Goal: Navigation & Orientation: Find specific page/section

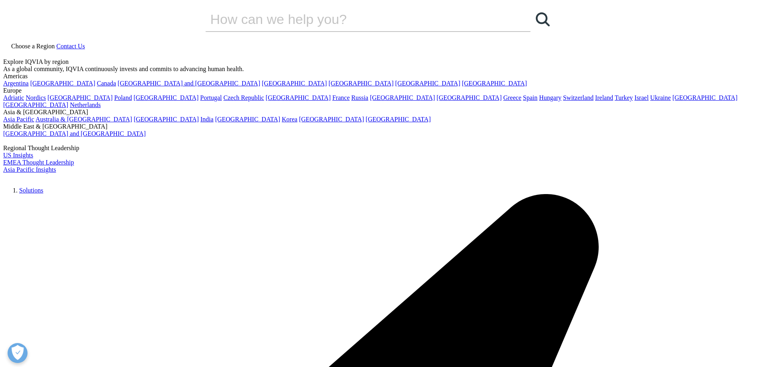
click at [55, 43] on span "Choose a Region" at bounding box center [32, 46] width 43 height 7
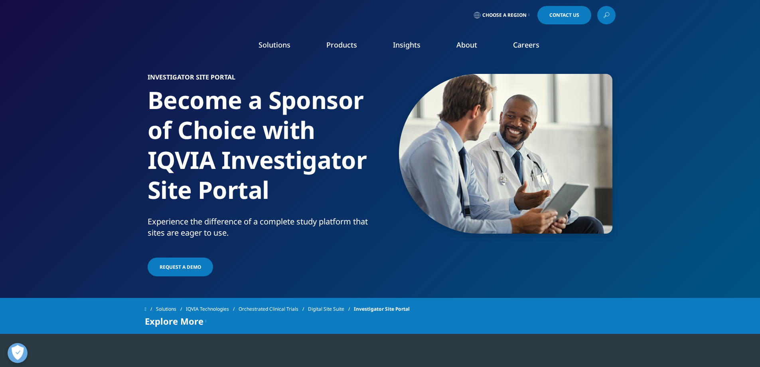
click at [606, 12] on icon at bounding box center [607, 14] width 4 height 4
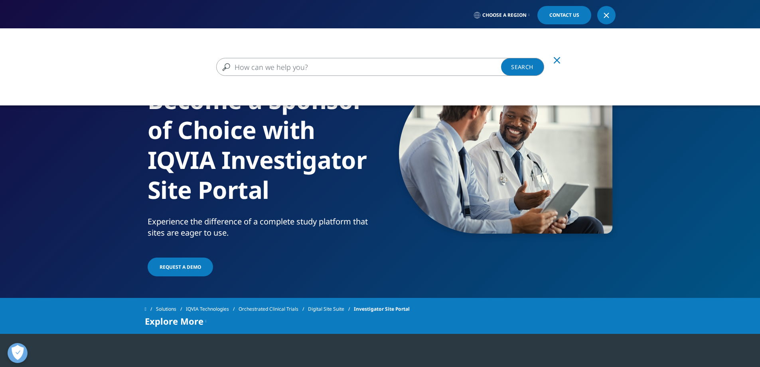
click at [606, 12] on div at bounding box center [606, 15] width 6 height 6
